Goal: Information Seeking & Learning: Compare options

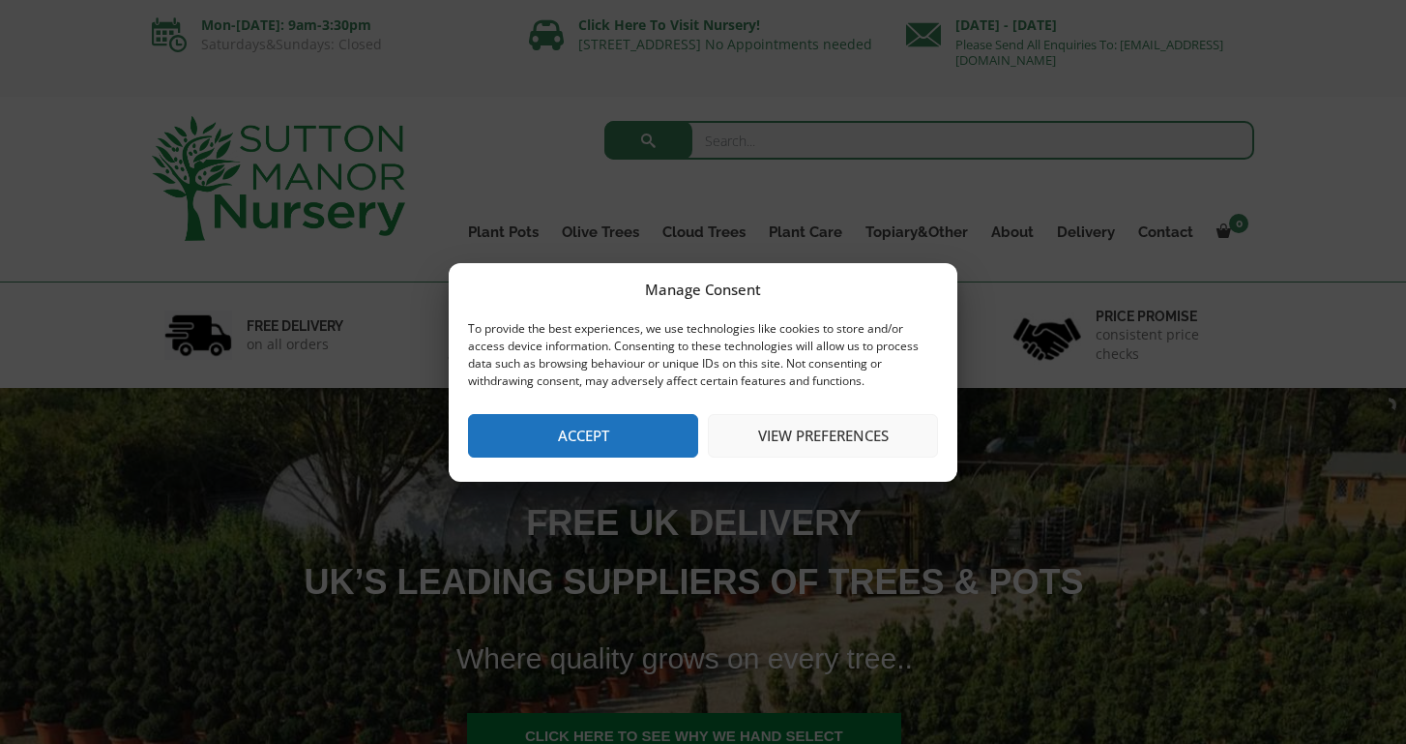
click at [579, 443] on button "Accept" at bounding box center [583, 436] width 230 height 44
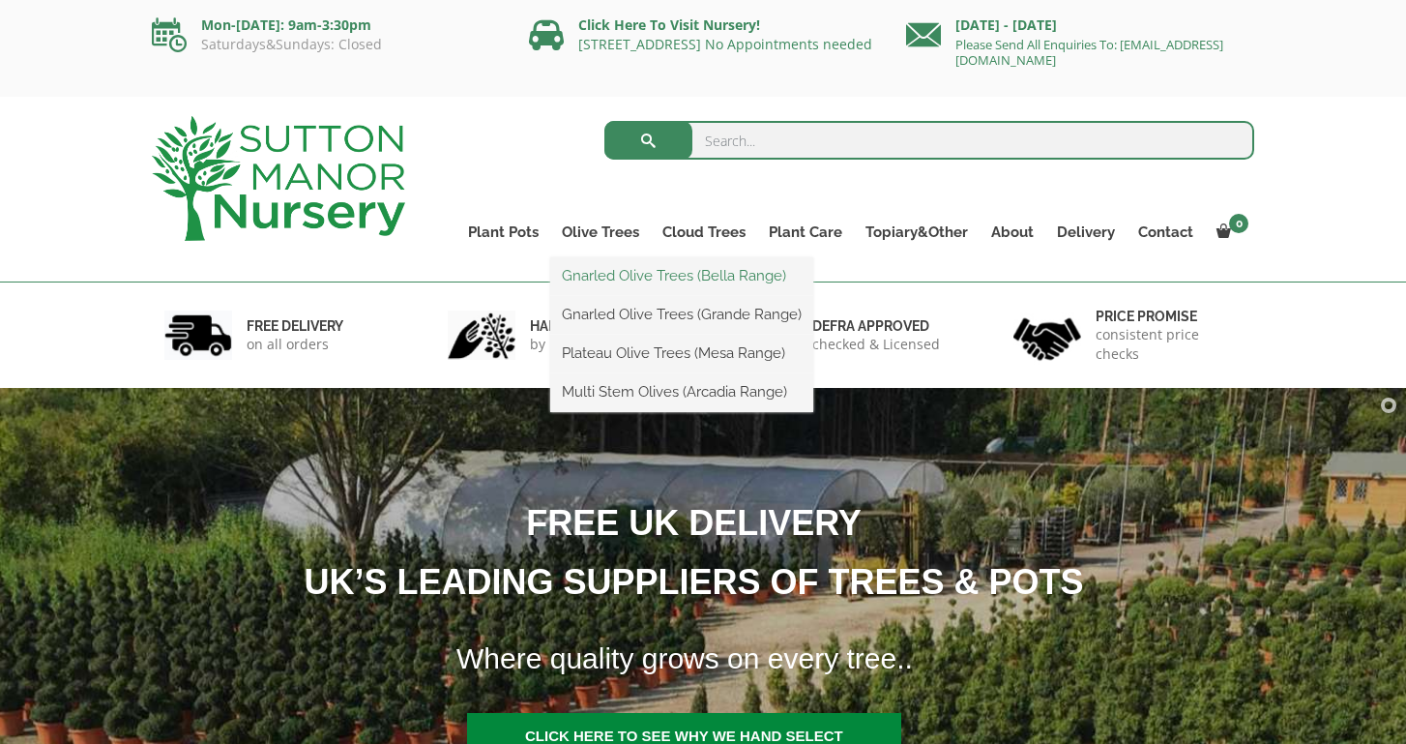
click at [624, 285] on link "Gnarled Olive Trees (Bella Range)" at bounding box center [681, 275] width 263 height 29
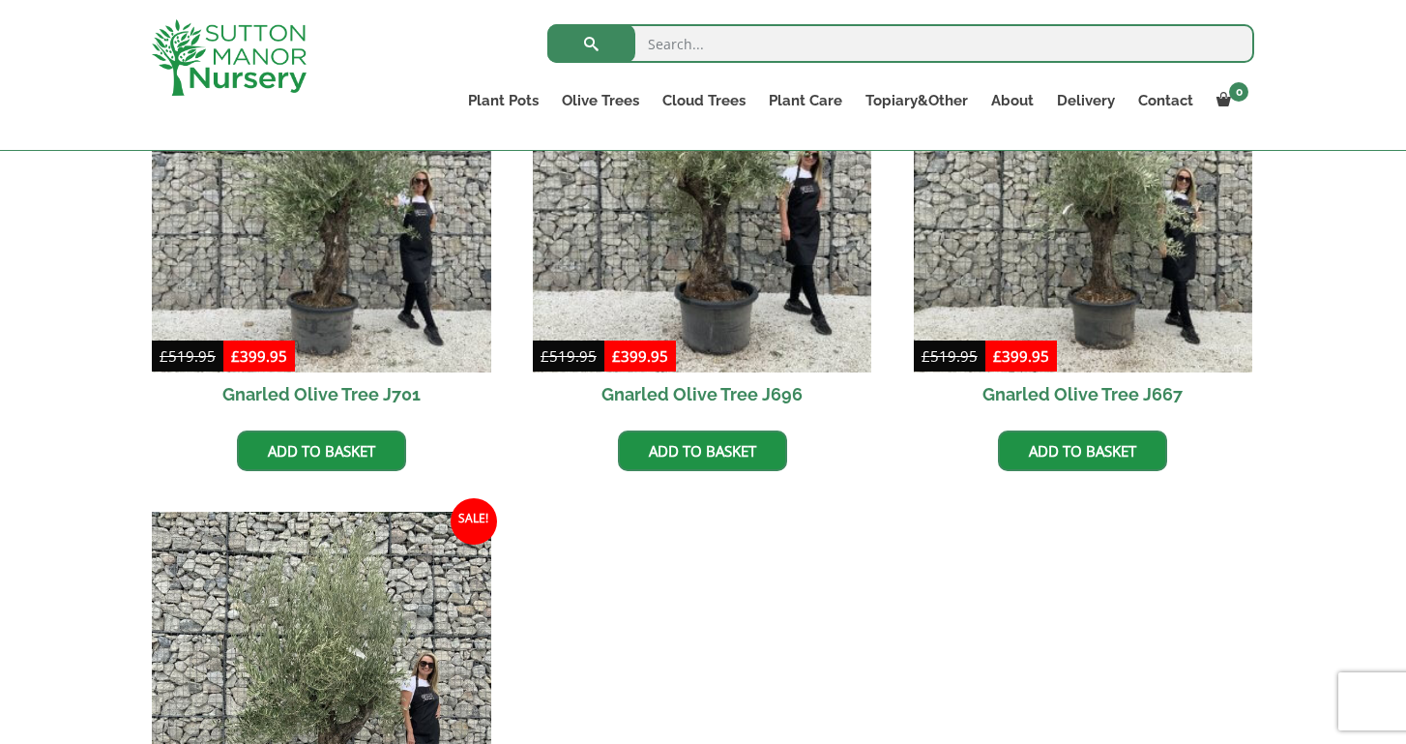
scroll to position [358, 0]
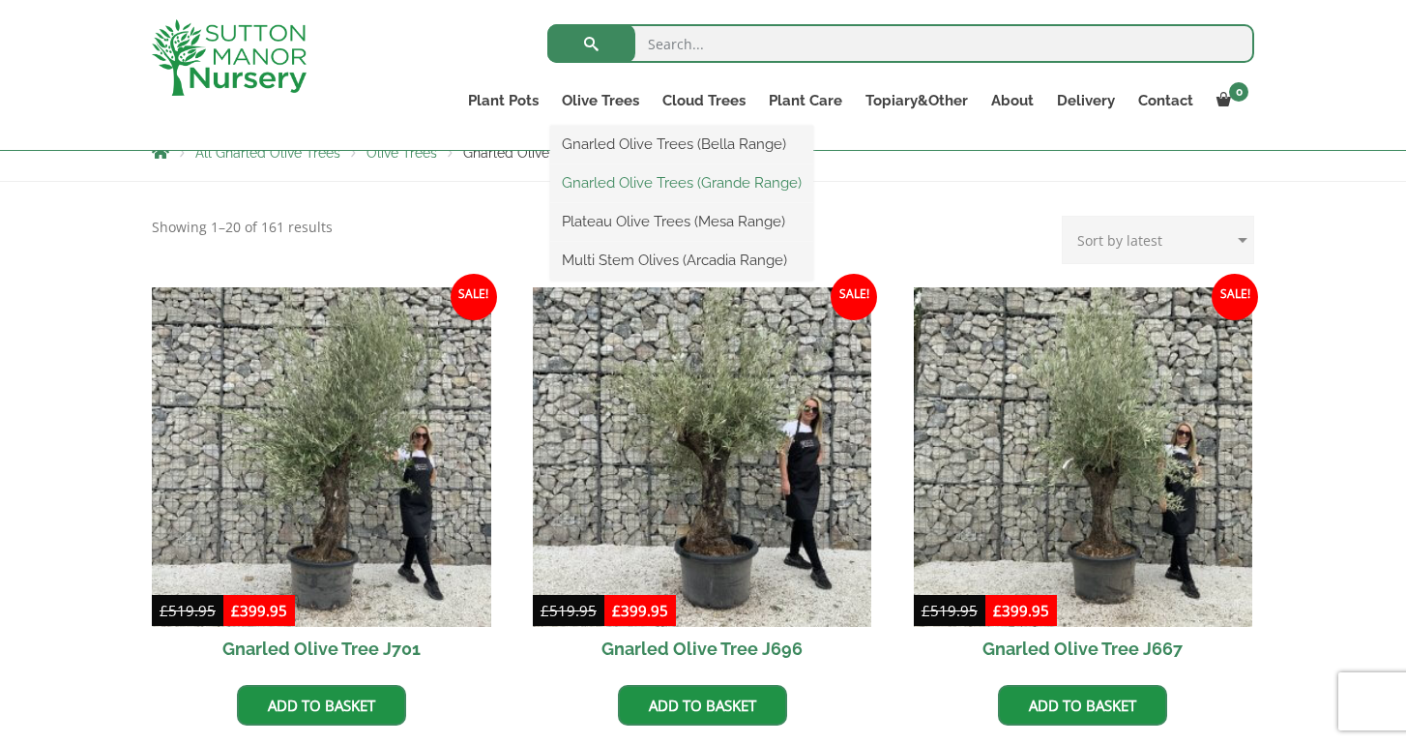
click at [620, 186] on link "Gnarled Olive Trees (Grande Range)" at bounding box center [681, 182] width 263 height 29
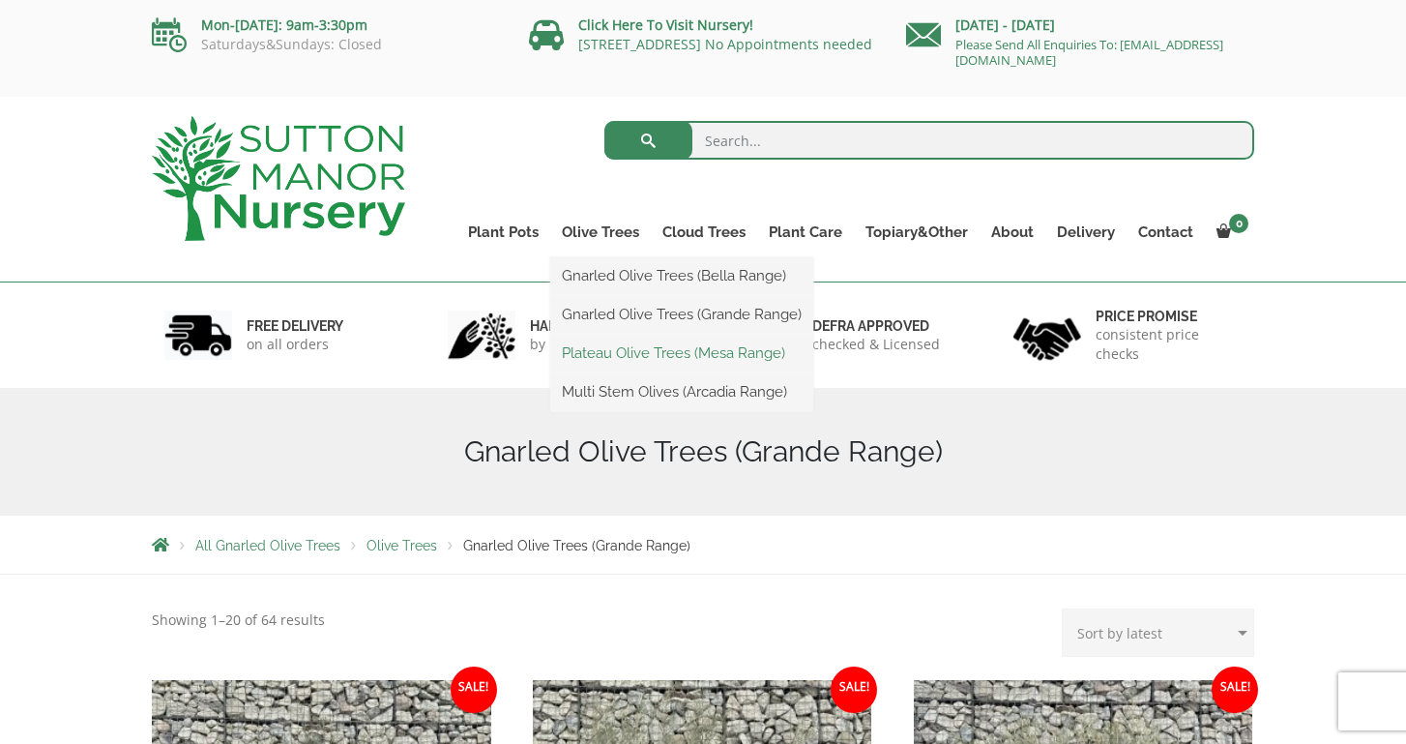
click at [618, 357] on link "Plateau Olive Trees (Mesa Range)" at bounding box center [681, 353] width 263 height 29
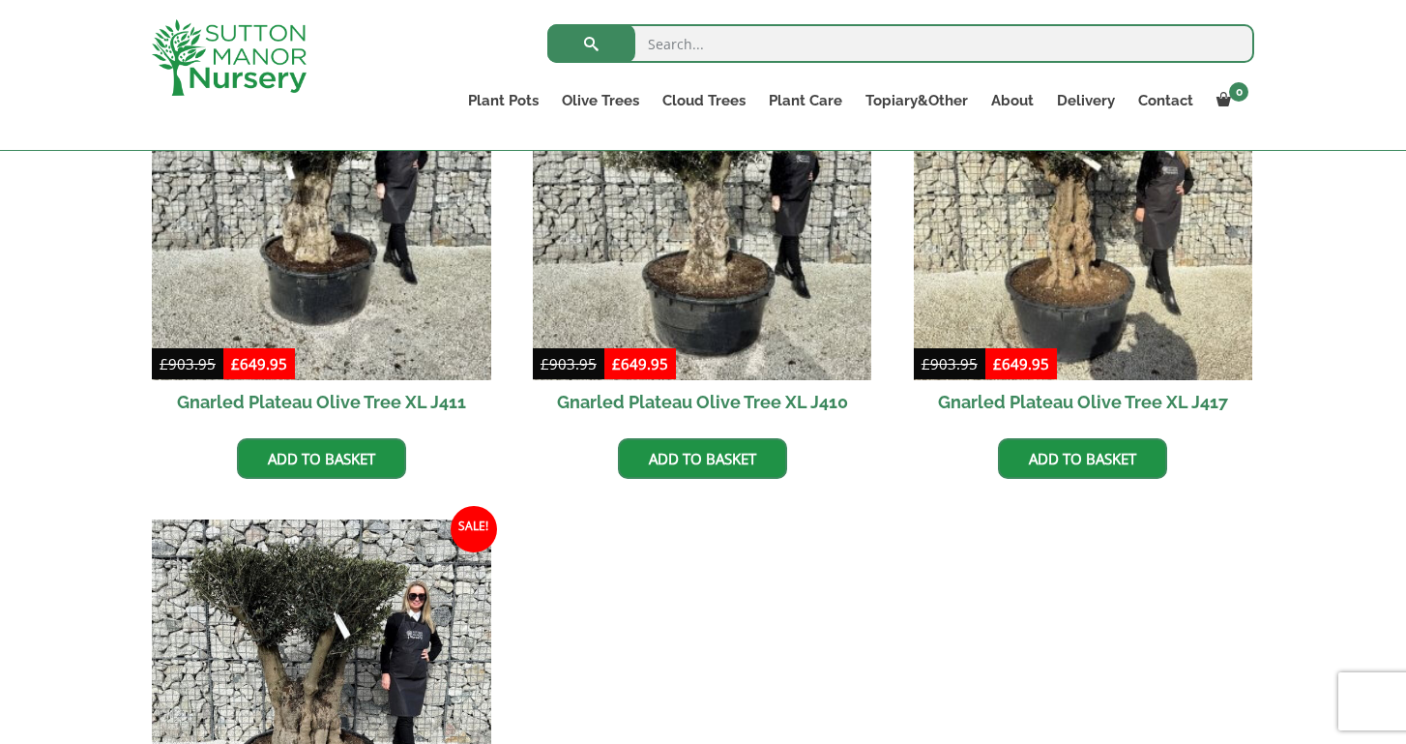
scroll to position [208, 0]
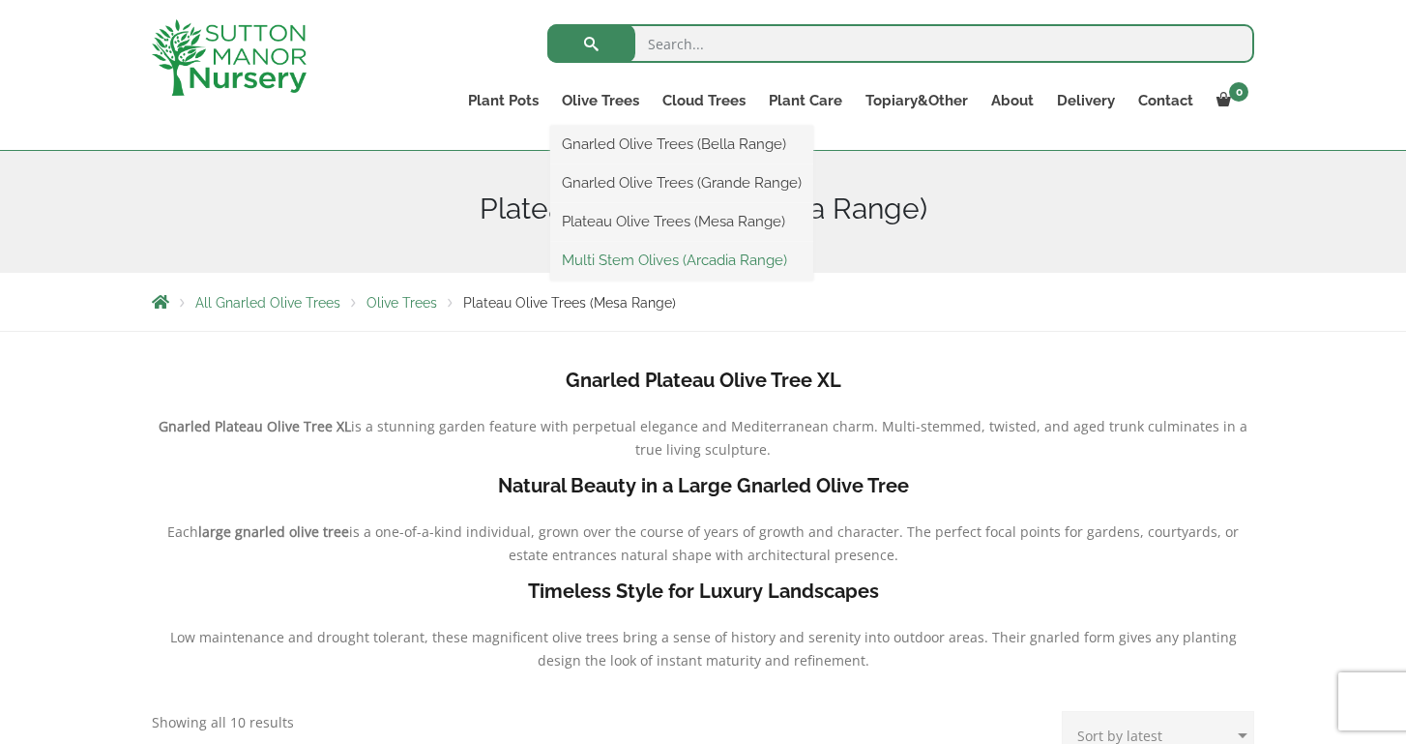
click at [625, 254] on link "Multi Stem Olives (Arcadia Range)" at bounding box center [681, 260] width 263 height 29
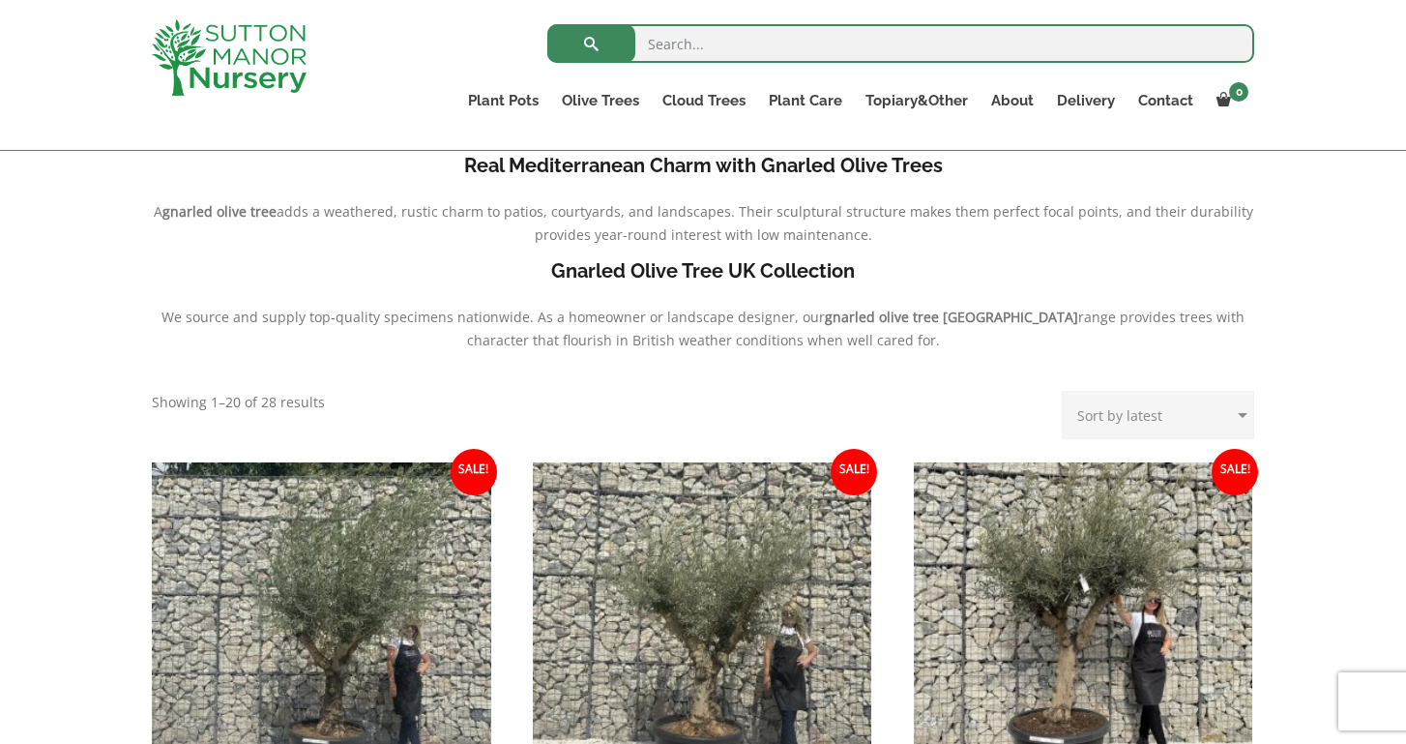
scroll to position [267, 0]
